Goal: Task Accomplishment & Management: Manage account settings

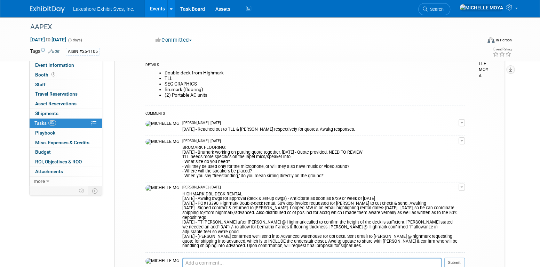
click at [160, 12] on link "Events" at bounding box center [157, 8] width 25 height 17
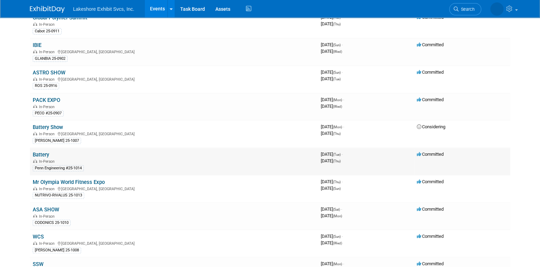
scroll to position [70, 0]
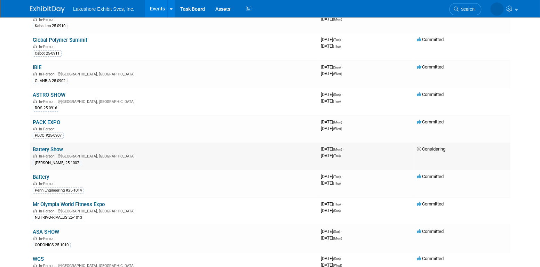
click at [45, 147] on link "Battery Show" at bounding box center [48, 149] width 30 height 6
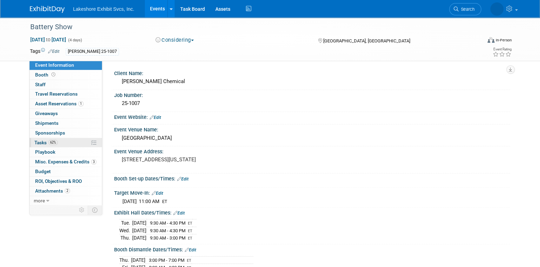
click at [61, 140] on link "62% Tasks 62%" at bounding box center [66, 142] width 72 height 9
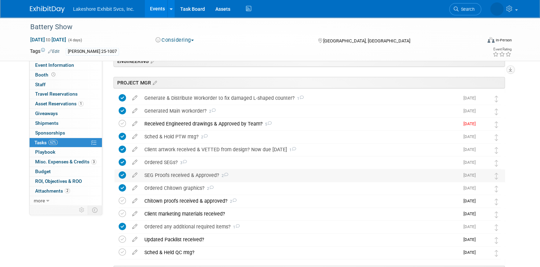
scroll to position [139, 0]
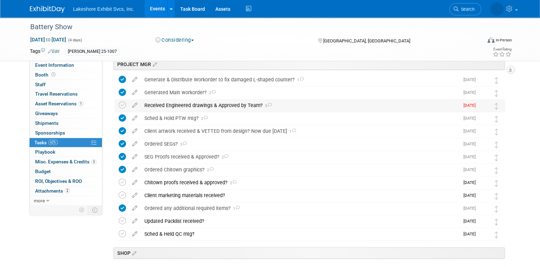
click at [202, 105] on div "Received Engineered drawings & Approved by Team? 5" at bounding box center [300, 105] width 318 height 12
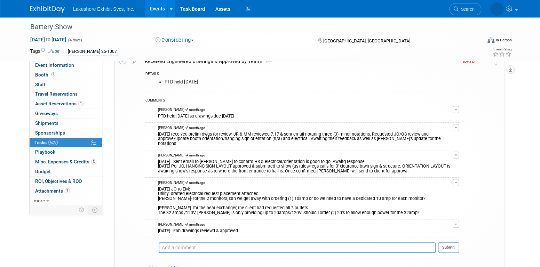
scroll to position [174, 0]
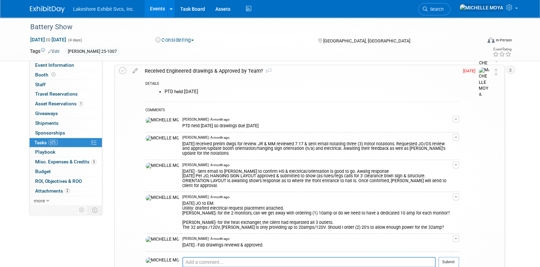
click at [456, 164] on span "button" at bounding box center [455, 164] width 3 height 1
click at [443, 170] on link "Edit Comment" at bounding box center [430, 175] width 55 height 10
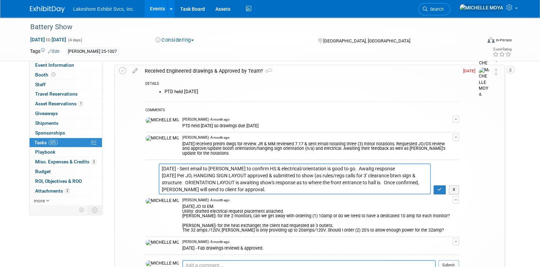
click at [162, 163] on textarea "8.20.25 - Sent email to Jenny to confirm HS & electrical/orientation is good to…" at bounding box center [295, 178] width 272 height 31
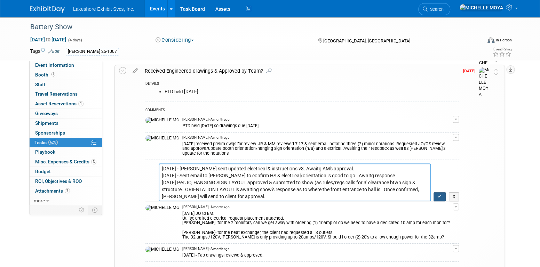
type textarea "8.21.25 - Eric sent updated electrical & instructions v3. Awaitg AM's approval.…"
click at [442, 192] on button "button" at bounding box center [439, 196] width 12 height 9
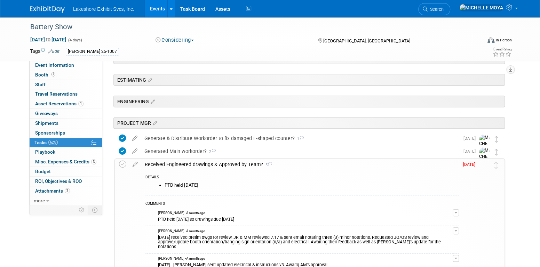
scroll to position [104, 0]
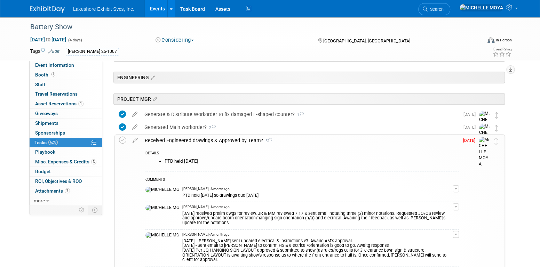
click at [457, 231] on button "button" at bounding box center [455, 234] width 6 height 7
click at [443, 240] on link "Edit Comment" at bounding box center [430, 245] width 55 height 10
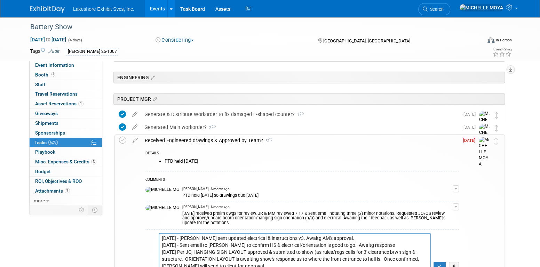
drag, startPoint x: 331, startPoint y: 233, endPoint x: 281, endPoint y: 227, distance: 51.1
click at [281, 229] on td "8.21.25 - Eric sent updated electrical & instructions v3. Awaitg AM's approval.…" at bounding box center [301, 250] width 313 height 42
type textarea "8.21.25 - Eric sent updated electrical & instructions v3. 8.20.25 - Sent email …"
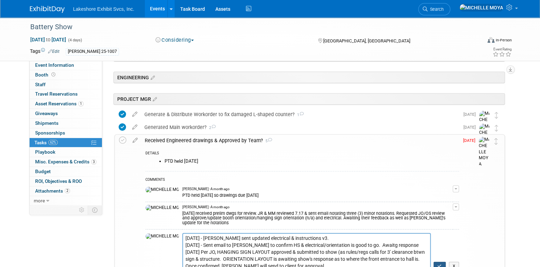
click at [442, 263] on button "button" at bounding box center [439, 266] width 12 height 9
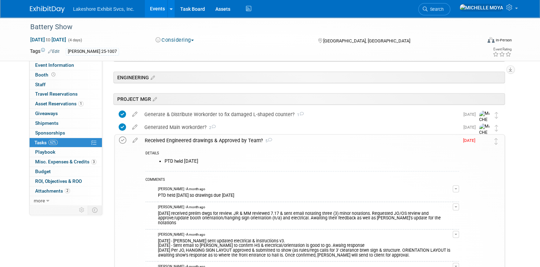
click at [122, 140] on icon at bounding box center [122, 140] width 7 height 7
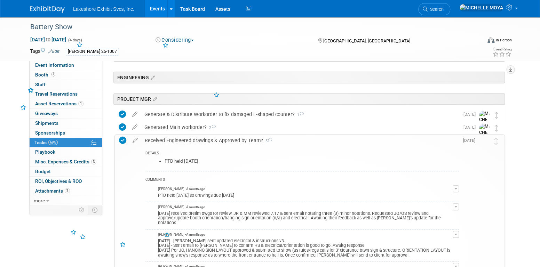
click at [168, 142] on div "Received Engineered drawings & Approved by Team? 5" at bounding box center [299, 141] width 317 height 12
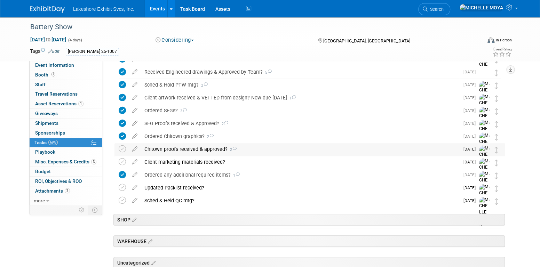
scroll to position [174, 0]
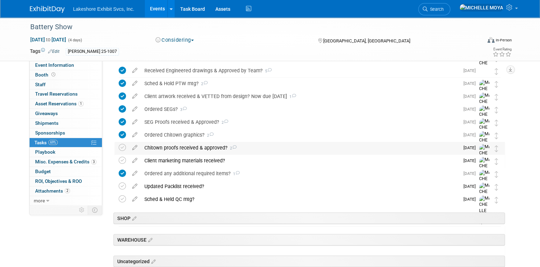
click at [173, 147] on div "Chitown proofs received & approved? 2" at bounding box center [300, 148] width 318 height 12
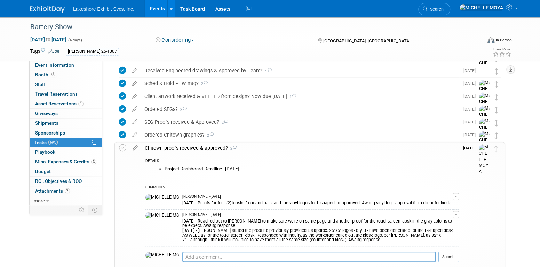
click at [454, 216] on button "button" at bounding box center [455, 214] width 6 height 7
click at [436, 223] on link "Edit Comment" at bounding box center [430, 225] width 55 height 10
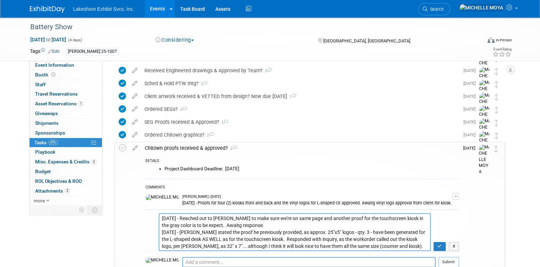
drag, startPoint x: 248, startPoint y: 225, endPoint x: 209, endPoint y: 225, distance: 38.6
click at [209, 225] on textarea "8.19.25 - Reached out to Stephen to make sure we're on same page and another pr…" at bounding box center [295, 232] width 272 height 38
type textarea "8.19.25 - Reached out to Stephen to make sure we're on same page and another pr…"
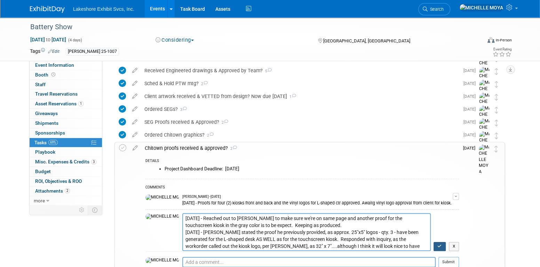
click at [437, 245] on icon "button" at bounding box center [439, 246] width 5 height 4
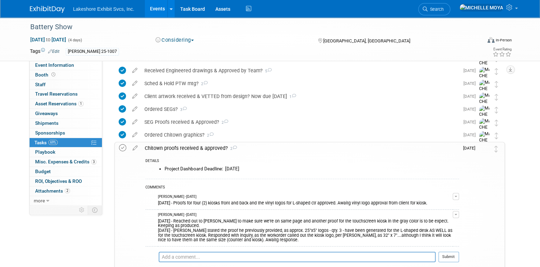
click at [124, 146] on icon at bounding box center [122, 147] width 7 height 7
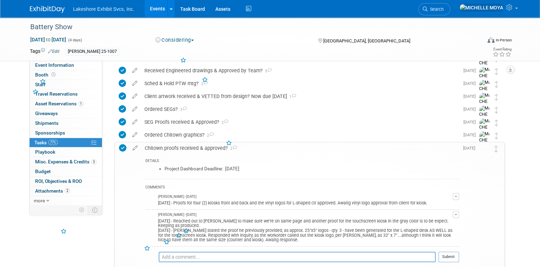
click at [175, 147] on div "Chitown proofs received & approved? 2" at bounding box center [299, 148] width 317 height 12
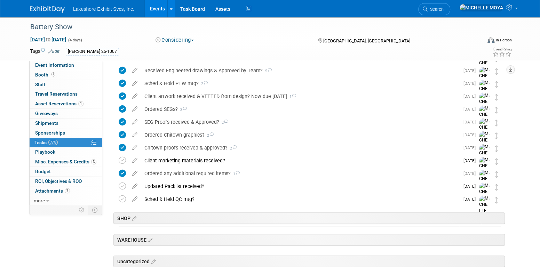
click at [157, 11] on link "Events" at bounding box center [157, 8] width 25 height 17
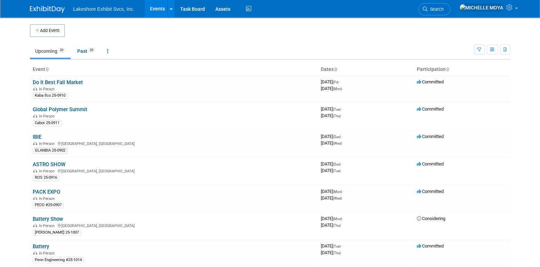
click at [154, 11] on link "Events" at bounding box center [157, 8] width 25 height 17
click at [59, 220] on link "Battery Show" at bounding box center [48, 219] width 30 height 6
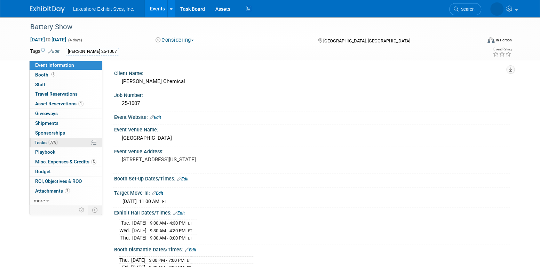
click at [65, 143] on link "77% Tasks 77%" at bounding box center [66, 142] width 72 height 9
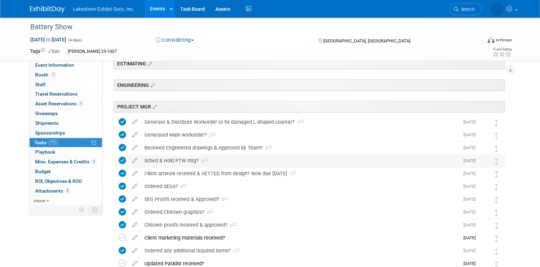
scroll to position [139, 0]
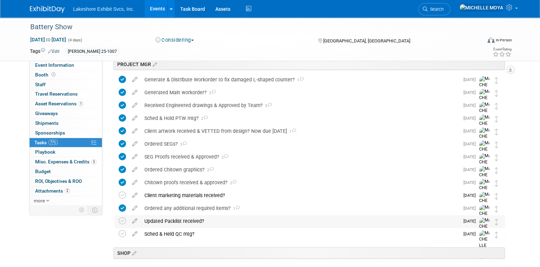
click at [183, 218] on div "Updated Packlist received?" at bounding box center [300, 221] width 318 height 12
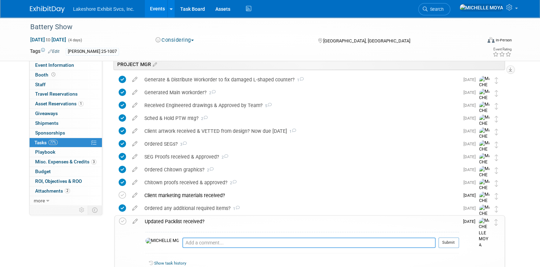
click at [186, 241] on textarea at bounding box center [308, 242] width 253 height 10
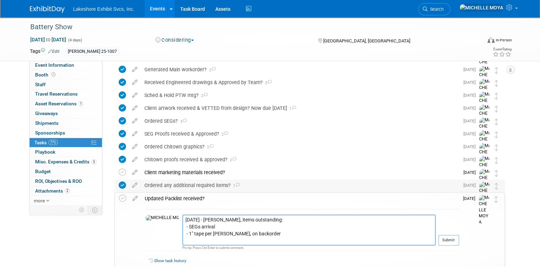
scroll to position [174, 0]
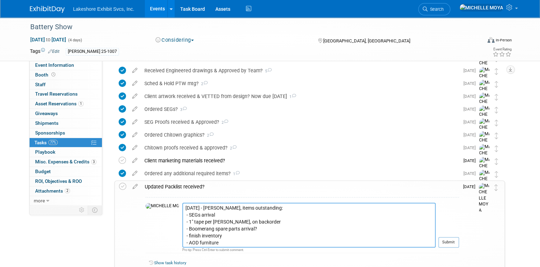
drag, startPoint x: 223, startPoint y: 241, endPoint x: 163, endPoint y: 213, distance: 66.4
click at [182, 213] on textarea "[DATE] - [PERSON_NAME], items outstanding: - SEGs arrival - 1" tape per [PERSON…" at bounding box center [308, 225] width 253 height 45
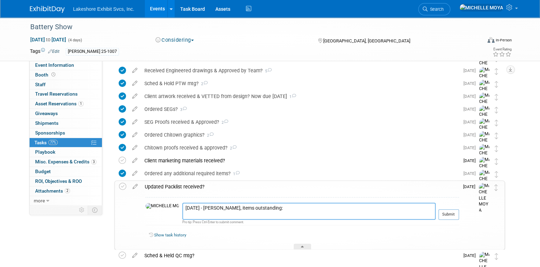
paste textarea "Bottled water – we have this Spare hanging sign parts - [PERSON_NAME] ordered f…"
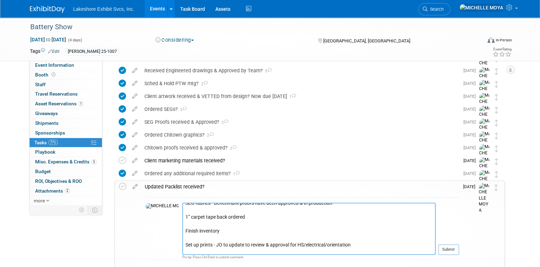
click at [218, 242] on textarea "[DATE] - [PERSON_NAME], items outstanding: Bottled water – we have this Spare h…" at bounding box center [308, 229] width 253 height 52
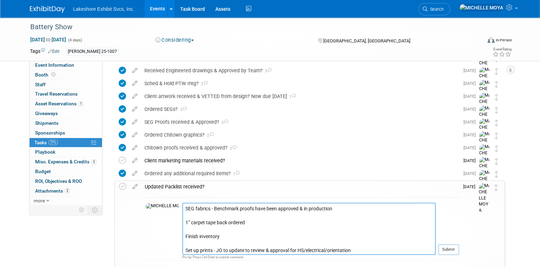
click at [184, 235] on textarea "[DATE] - [PERSON_NAME], items outstanding: Bottled water – we have this Spare h…" at bounding box center [308, 229] width 253 height 52
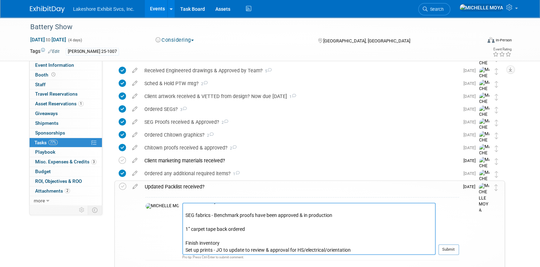
click at [182, 228] on textarea "[DATE] - [PERSON_NAME], items outstanding: Bottled water – we have this Spare h…" at bounding box center [308, 229] width 253 height 52
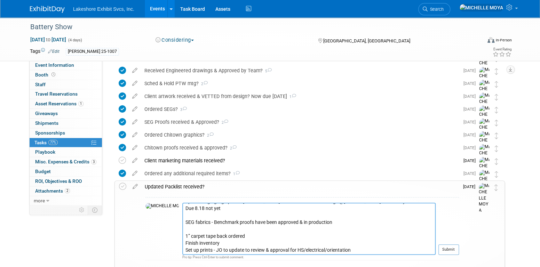
click at [182, 222] on textarea "8.20.25 - Per John Romero, items outstanding: Bottled water – we have this Spar…" at bounding box center [308, 229] width 253 height 52
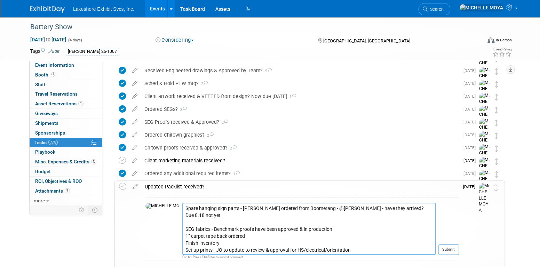
click at [182, 213] on textarea "8.20.25 - Per John Romero, items outstanding: Bottled water – we have this Spar…" at bounding box center [308, 229] width 253 height 52
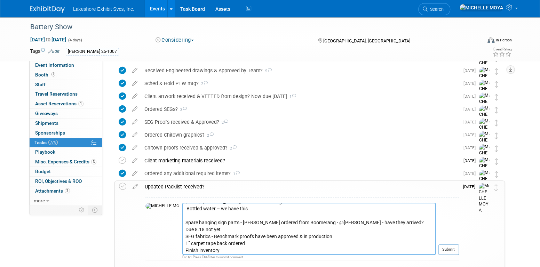
scroll to position [0, 0]
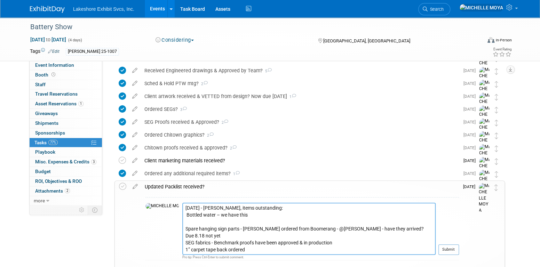
click at [205, 221] on textarea "8.20.25 - Per John Romero, items outstanding: Bottled water – we have this Spar…" at bounding box center [308, 229] width 253 height 52
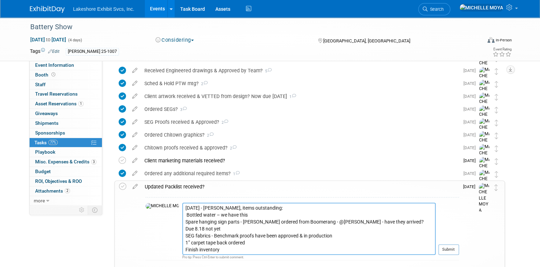
click at [279, 206] on textarea "8.20.25 - Per John Romero, items outstanding: Bottled water – we have this Spar…" at bounding box center [308, 229] width 253 height 52
click at [182, 213] on textarea "8.20.25 - Per John Romero, items outstanding: **team responses Bottled water – …" at bounding box center [308, 229] width 253 height 52
drag, startPoint x: 224, startPoint y: 214, endPoint x: 195, endPoint y: 214, distance: 28.2
click at [195, 214] on textarea "8.20.25 - Per John Romero, items outstanding: **team responses Bottled water – …" at bounding box center [308, 229] width 253 height 52
drag, startPoint x: 217, startPoint y: 213, endPoint x: 213, endPoint y: 216, distance: 4.9
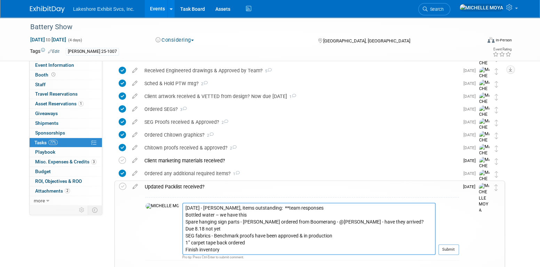
click at [213, 216] on textarea "8.20.25 - Per John Romero, items outstanding: **team responses Bottled water – …" at bounding box center [308, 229] width 253 height 52
click at [280, 219] on textarea "8.20.25 - Per John Romero, items outstanding: **team responses Bottled water – …" at bounding box center [308, 229] width 253 height 52
click at [308, 208] on textarea "8.20.25 - Per John Romero, items outstanding: **team responses Bottled water – …" at bounding box center [308, 229] width 253 height 52
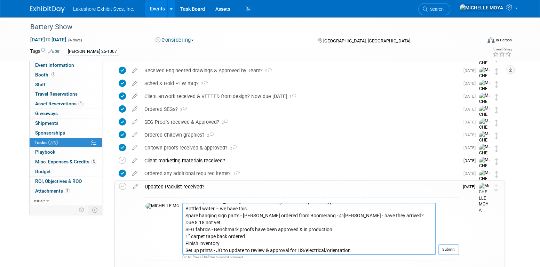
click at [191, 228] on textarea "8.20.25 - Per John Romero, items outstanding: **team responses hyphenated** Bot…" at bounding box center [308, 229] width 253 height 52
click at [329, 242] on textarea "8.20.25 - Per John Romero, items outstanding: **team responses hyphenated** Bot…" at bounding box center [308, 229] width 253 height 52
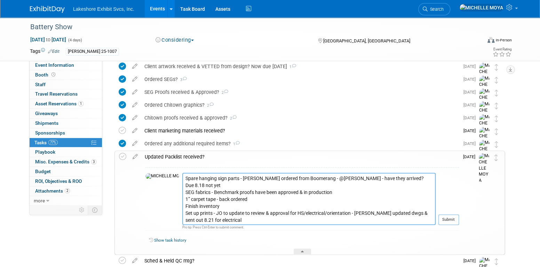
scroll to position [311, 0]
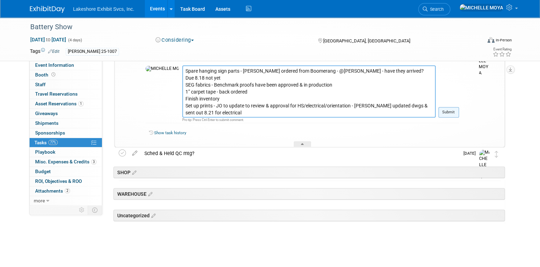
type textarea "8.20.25 - Per John Romero, items outstanding: **team responses hyphenated** Bot…"
click at [444, 114] on button "Submit" at bounding box center [448, 112] width 21 height 10
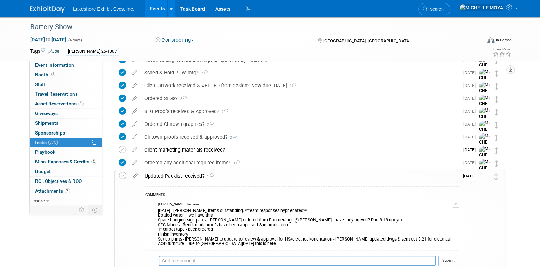
scroll to position [172, 0]
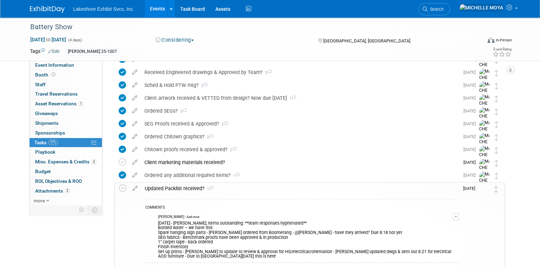
click at [194, 187] on div "Updated Packlist received? 1" at bounding box center [299, 189] width 317 height 12
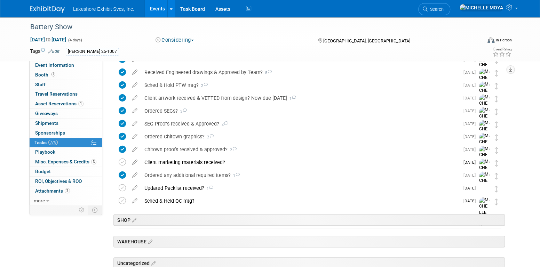
click at [152, 9] on link "Events" at bounding box center [157, 8] width 25 height 17
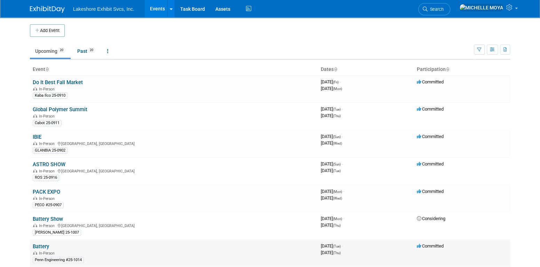
click at [45, 243] on link "Battery" at bounding box center [41, 246] width 16 height 6
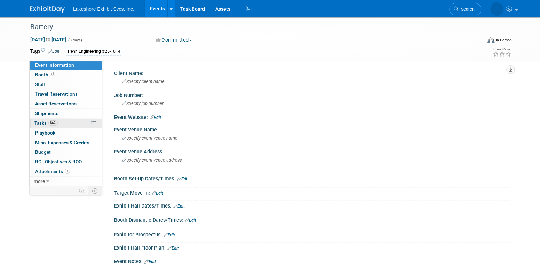
click at [72, 124] on link "86% Tasks 86%" at bounding box center [66, 123] width 72 height 9
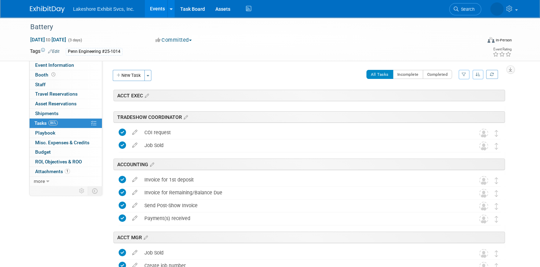
click at [465, 73] on icon "button" at bounding box center [463, 74] width 5 height 4
click at [438, 97] on select "-- Select Assignee -- All unassigned tasks Assigned to me Amanda Koss Dave Desa…" at bounding box center [434, 97] width 57 height 10
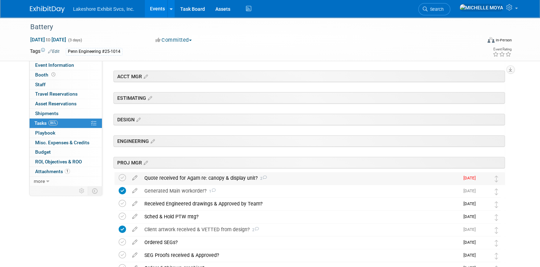
scroll to position [174, 0]
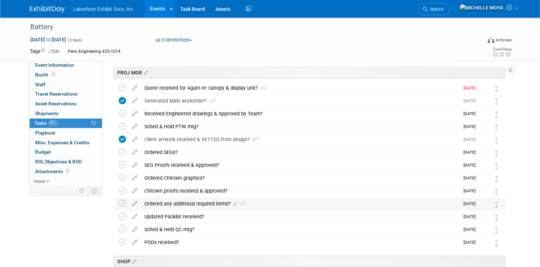
click at [206, 202] on div "Ordered any additional required items? 1" at bounding box center [300, 204] width 318 height 12
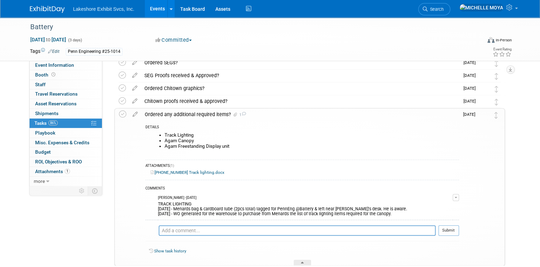
scroll to position [278, 0]
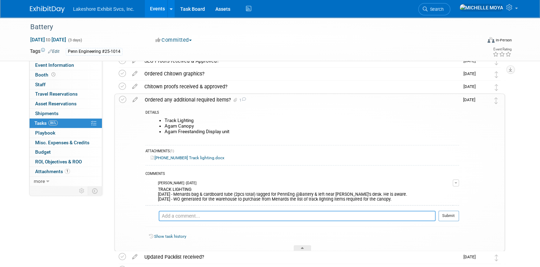
click at [205, 216] on textarea at bounding box center [297, 216] width 277 height 10
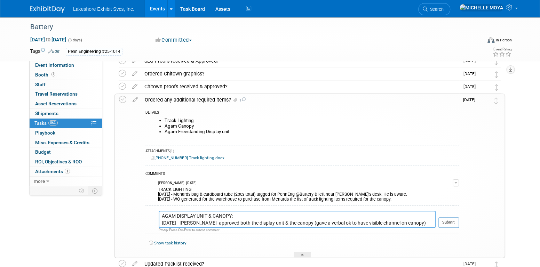
click at [240, 217] on textarea "AGAM DISPLAY UNIT & CANOPY: 8.21.25 - Eric M. approved both the display unit & …" at bounding box center [297, 219] width 277 height 17
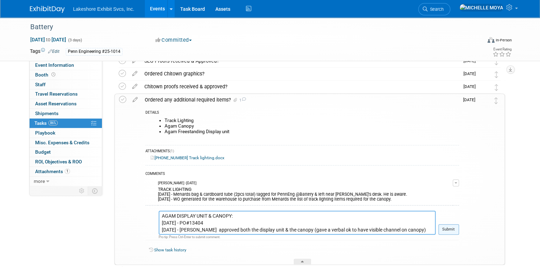
type textarea "AGAM DISPLAY UNIT & CANOPY: 8.21.25 - PO#13404 8.21.25 - Eric M. approved both …"
click at [447, 228] on button "Submit" at bounding box center [448, 229] width 21 height 10
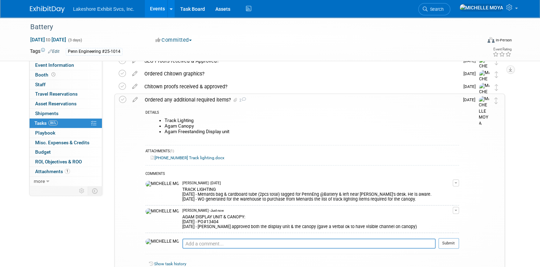
click at [197, 130] on li "Agam Freestanding Display unit" at bounding box center [311, 132] width 294 height 6
click at [135, 96] on icon at bounding box center [135, 98] width 12 height 9
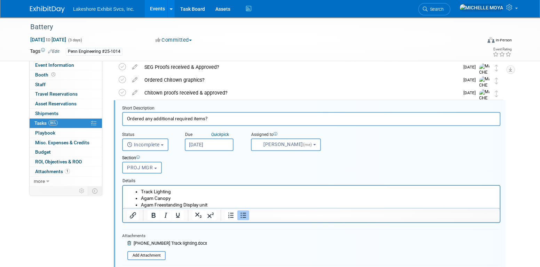
scroll to position [270, 0]
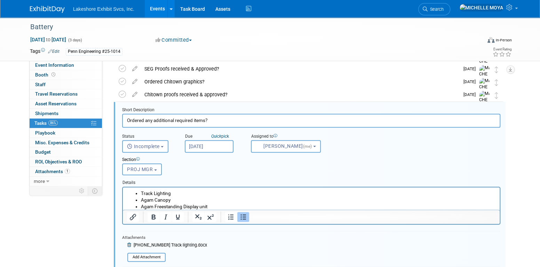
click at [194, 199] on li "Agam Canopy" at bounding box center [318, 199] width 355 height 7
drag, startPoint x: 210, startPoint y: 207, endPoint x: 141, endPoint y: 208, distance: 69.2
click at [141, 208] on li "Agam Freestanding Display unit" at bounding box center [318, 206] width 355 height 7
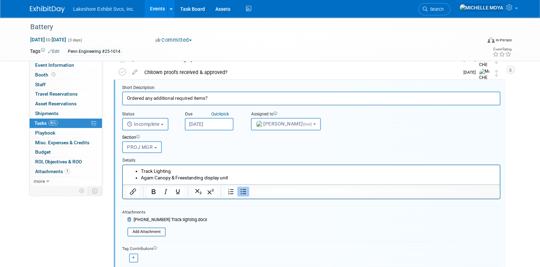
scroll to position [305, 0]
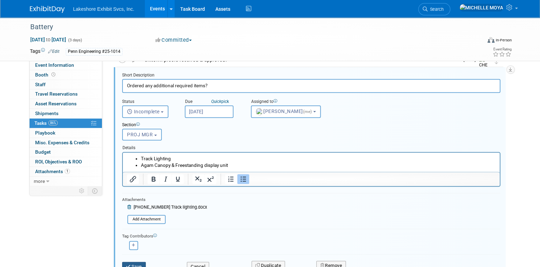
click at [138, 262] on button "Save" at bounding box center [134, 267] width 24 height 10
